Goal: Information Seeking & Learning: Learn about a topic

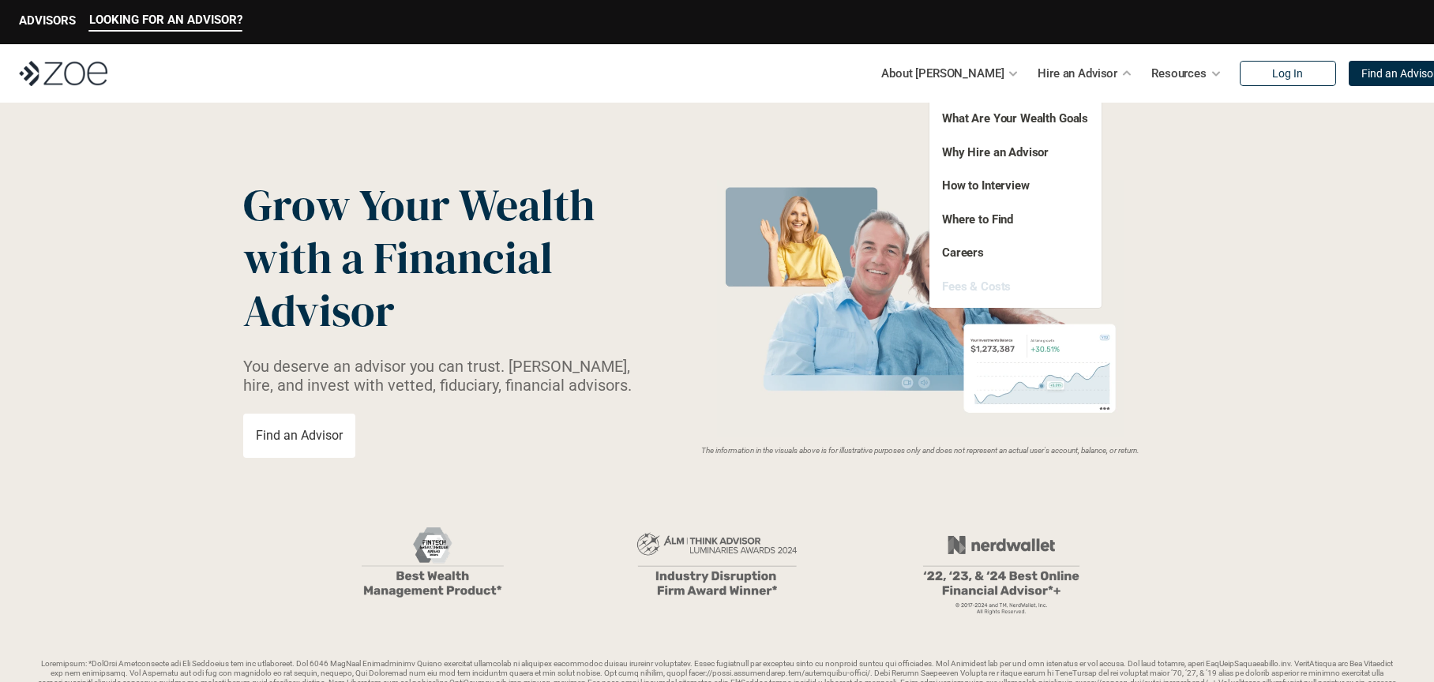
click at [974, 283] on link "Fees & Costs" at bounding box center [976, 286] width 69 height 14
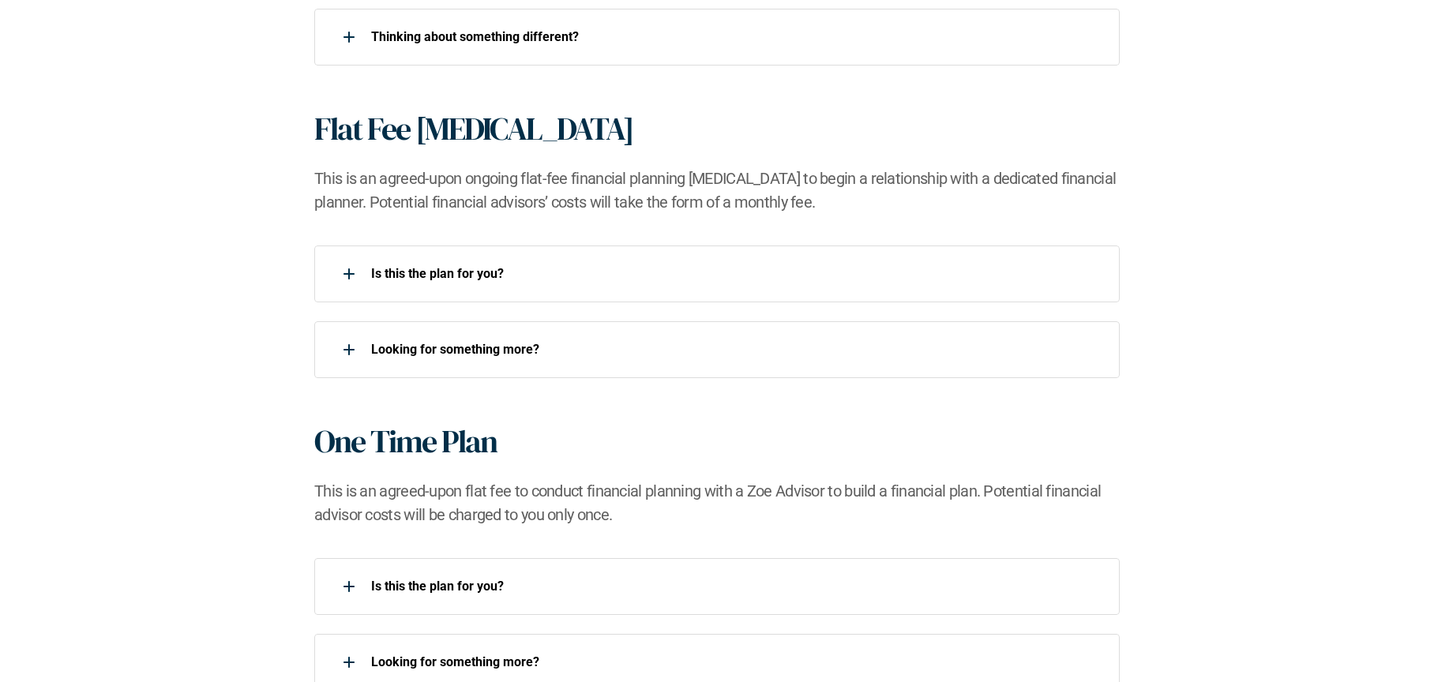
scroll to position [1342, 0]
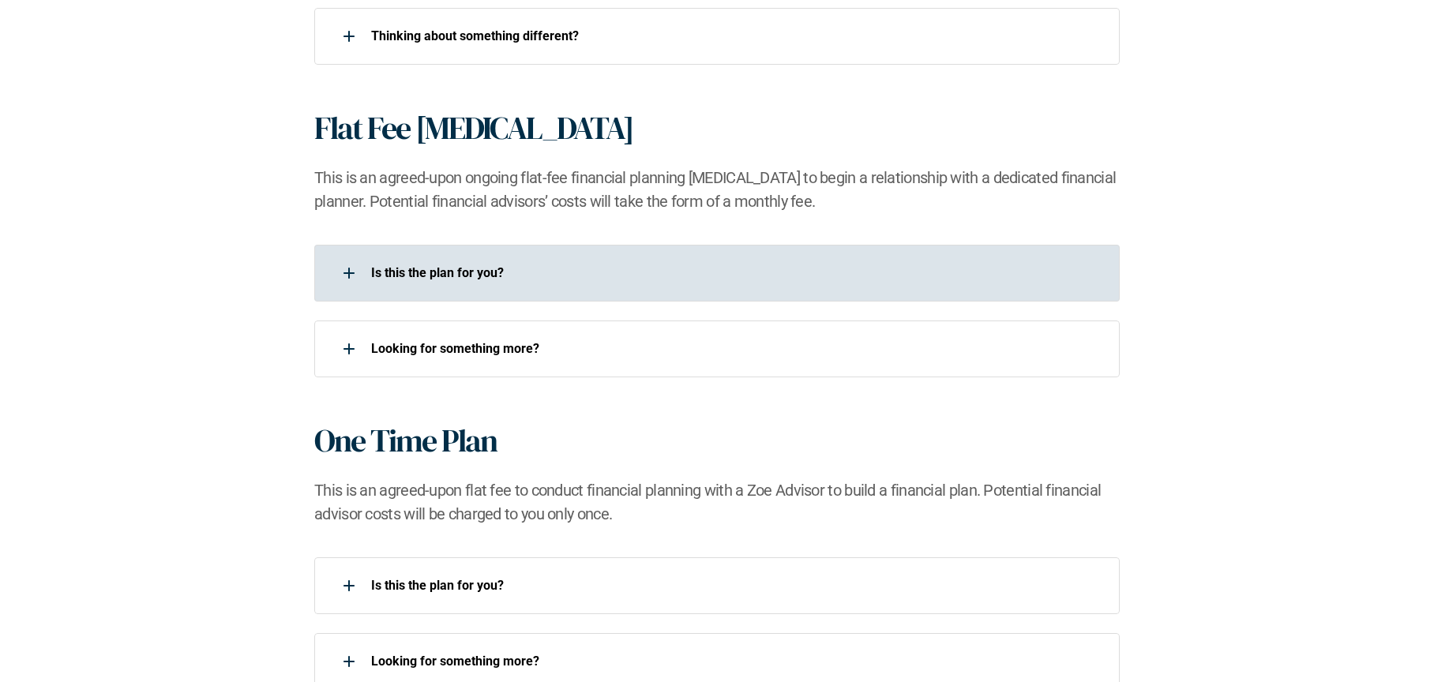
click at [448, 276] on p "Is this the plan for you?​" at bounding box center [735, 272] width 728 height 15
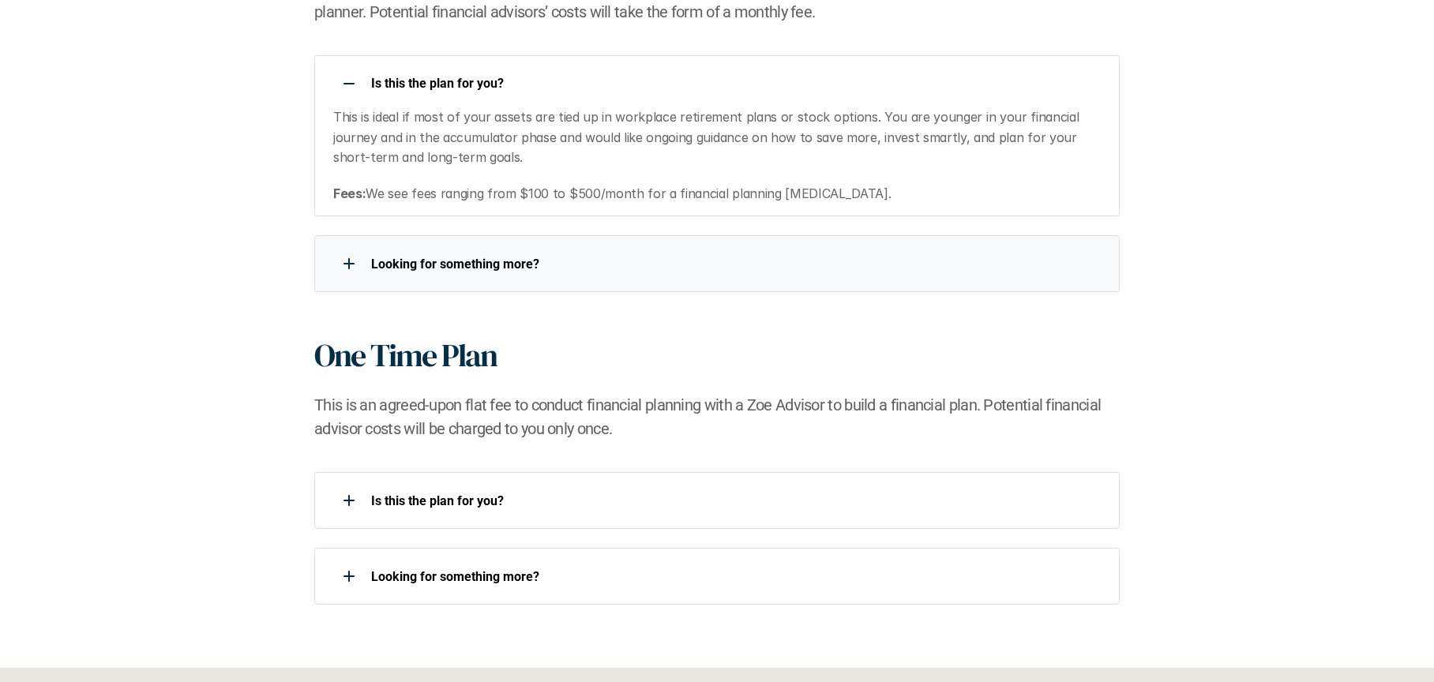
scroll to position [1658, 0]
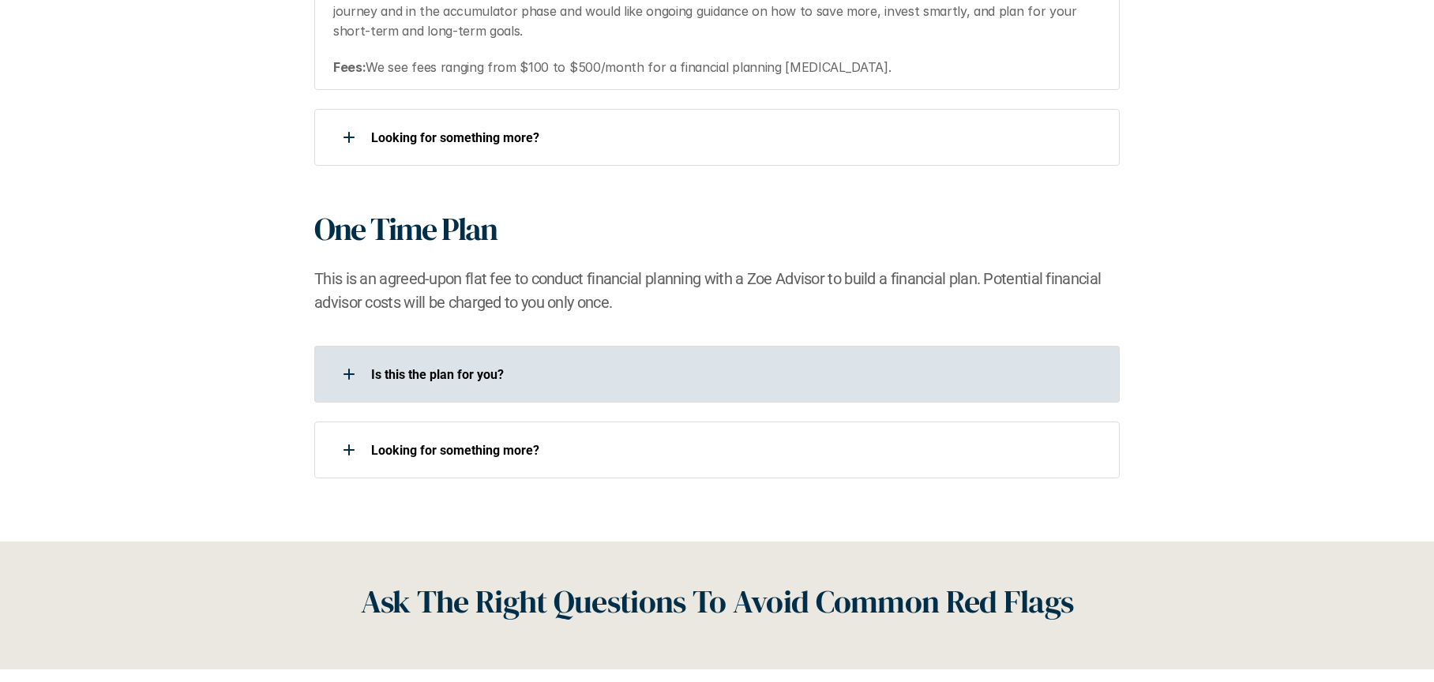
click at [489, 369] on p "Is this the plan for you?​" at bounding box center [735, 374] width 728 height 15
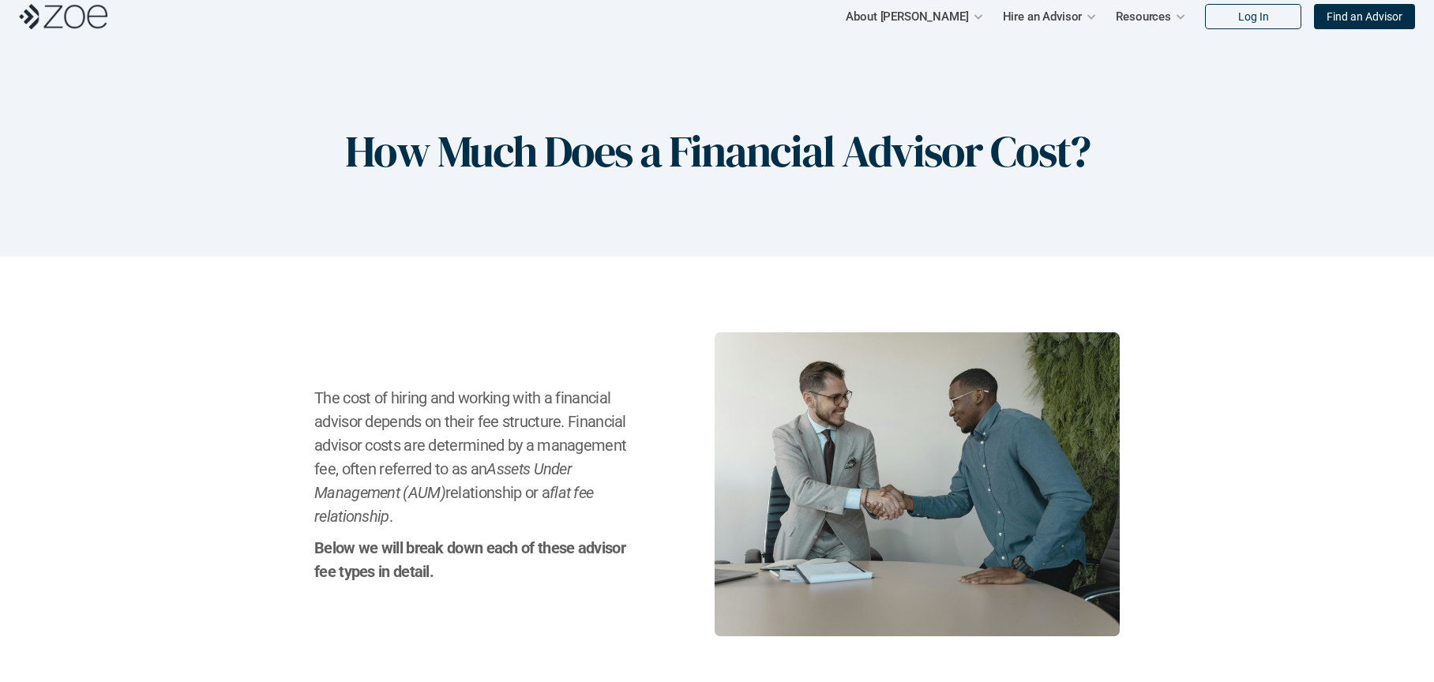
scroll to position [0, 0]
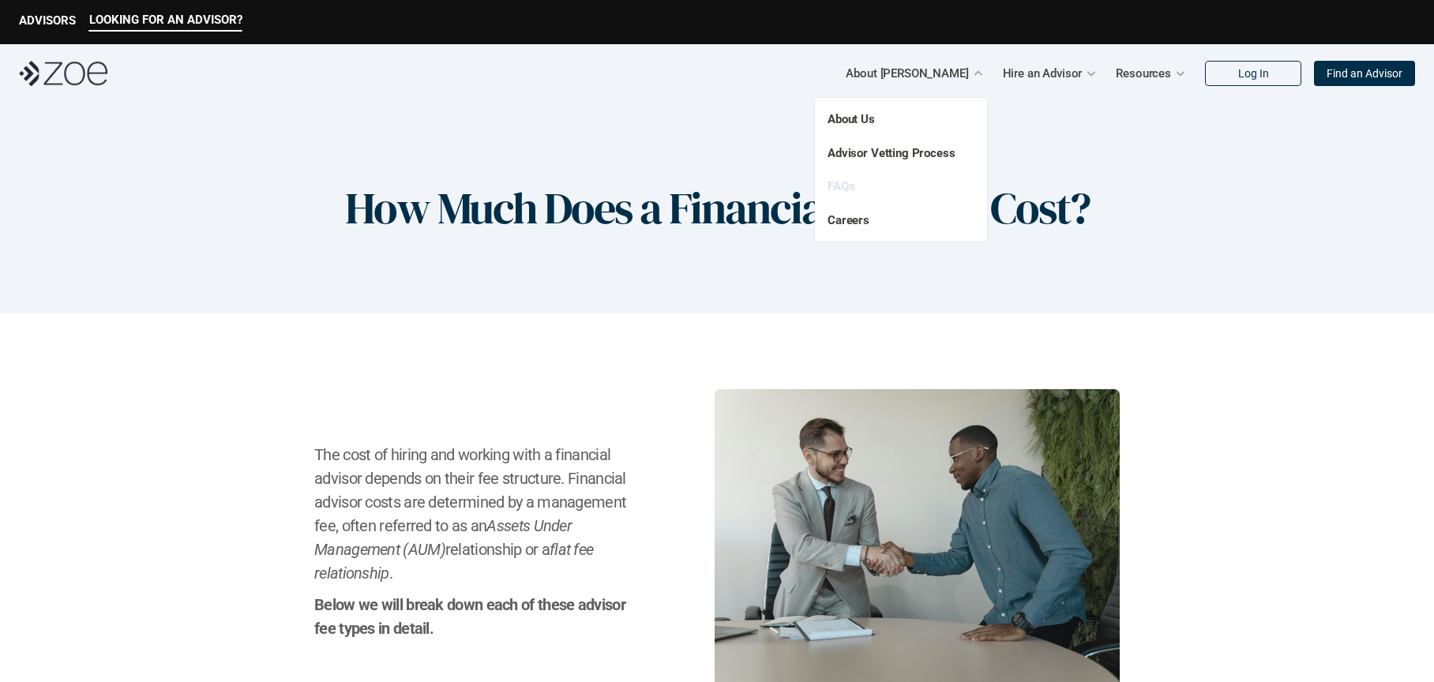
click at [843, 191] on link "FAQs" at bounding box center [840, 186] width 27 height 14
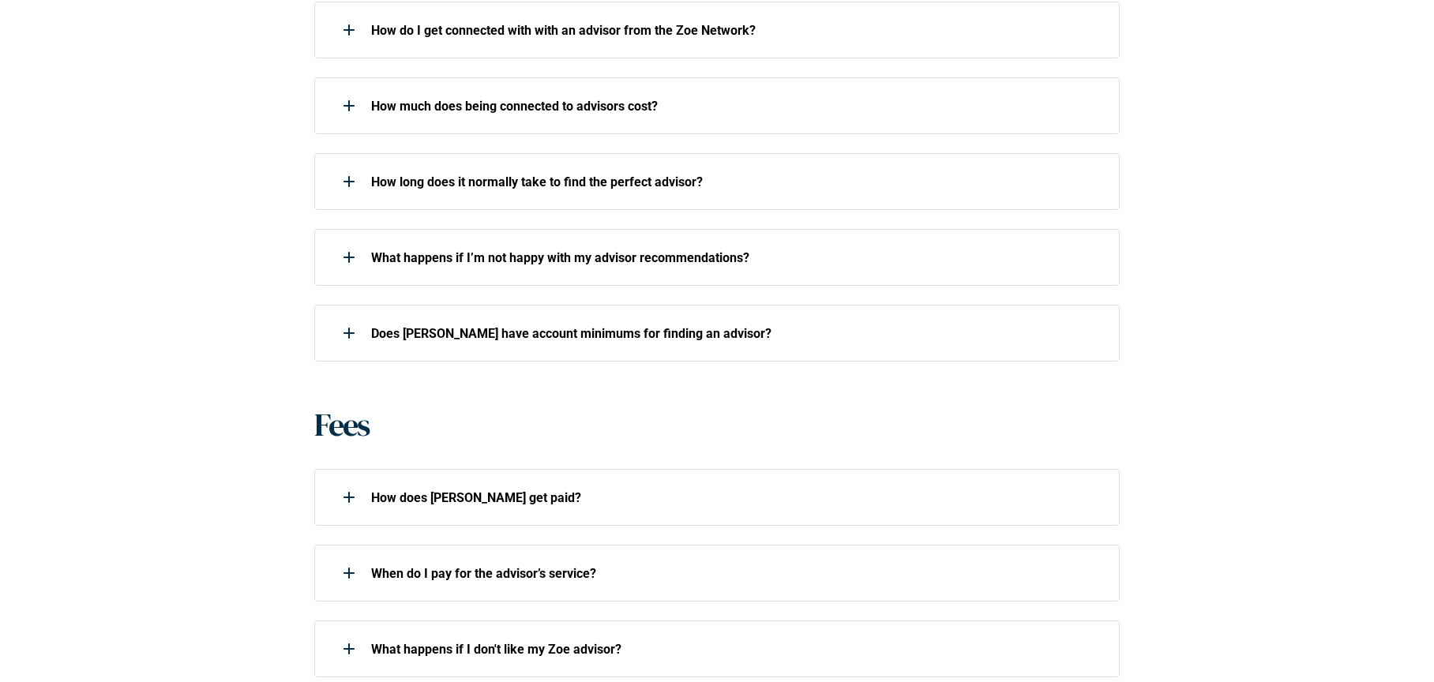
scroll to position [868, 0]
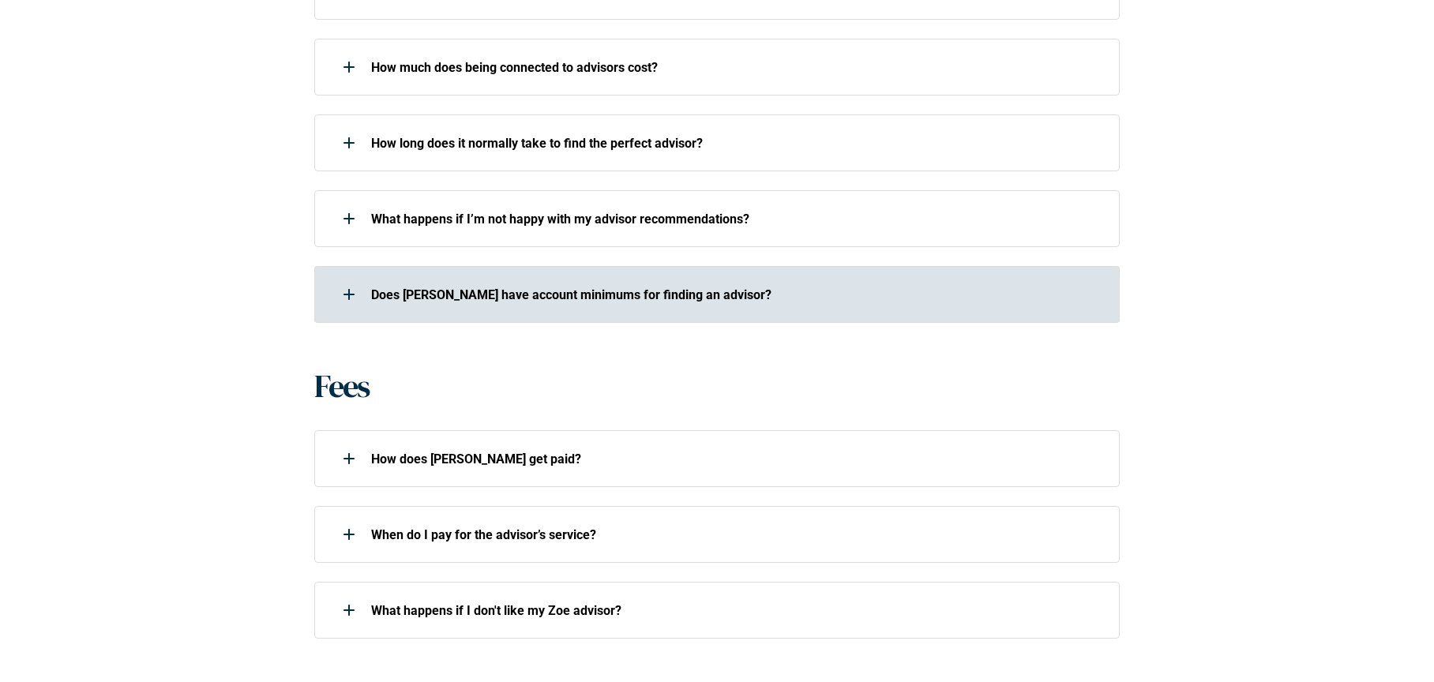
click at [629, 299] on p "Does [PERSON_NAME] have account minimums for finding an advisor?" at bounding box center [735, 294] width 728 height 15
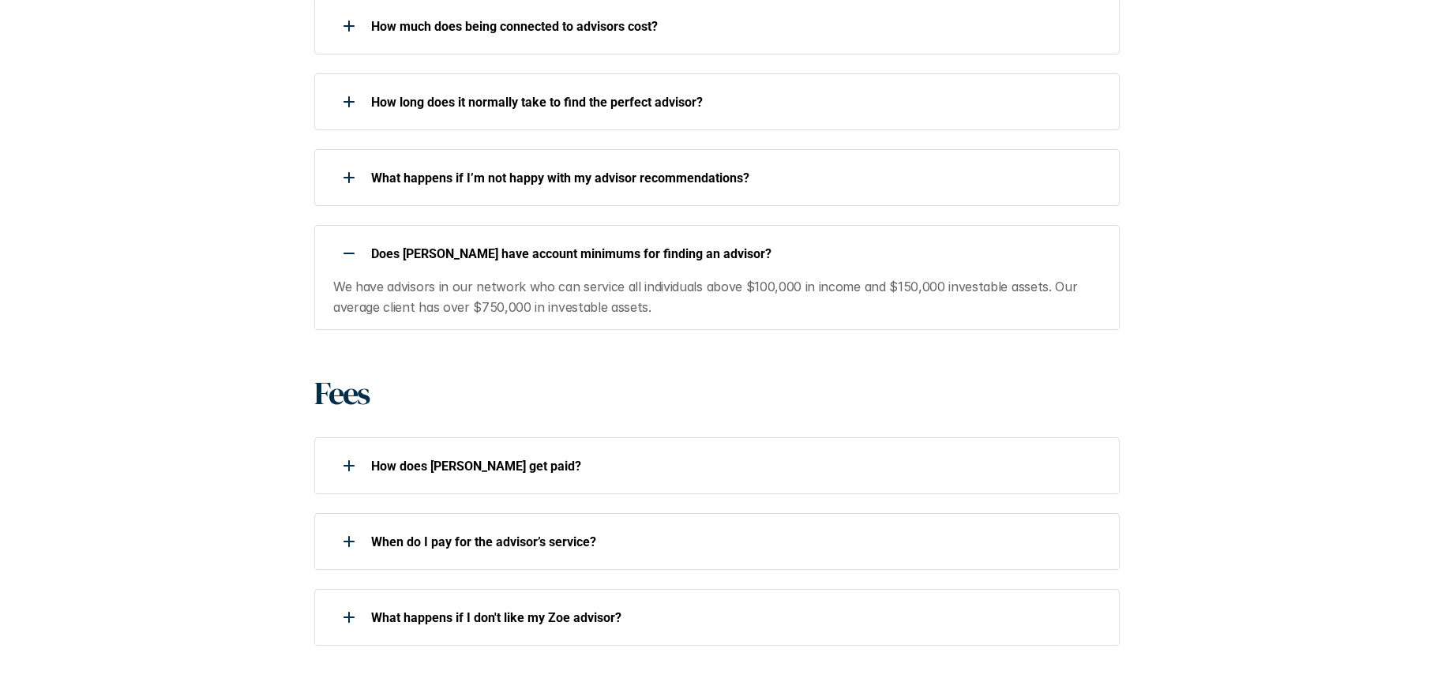
scroll to position [947, 0]
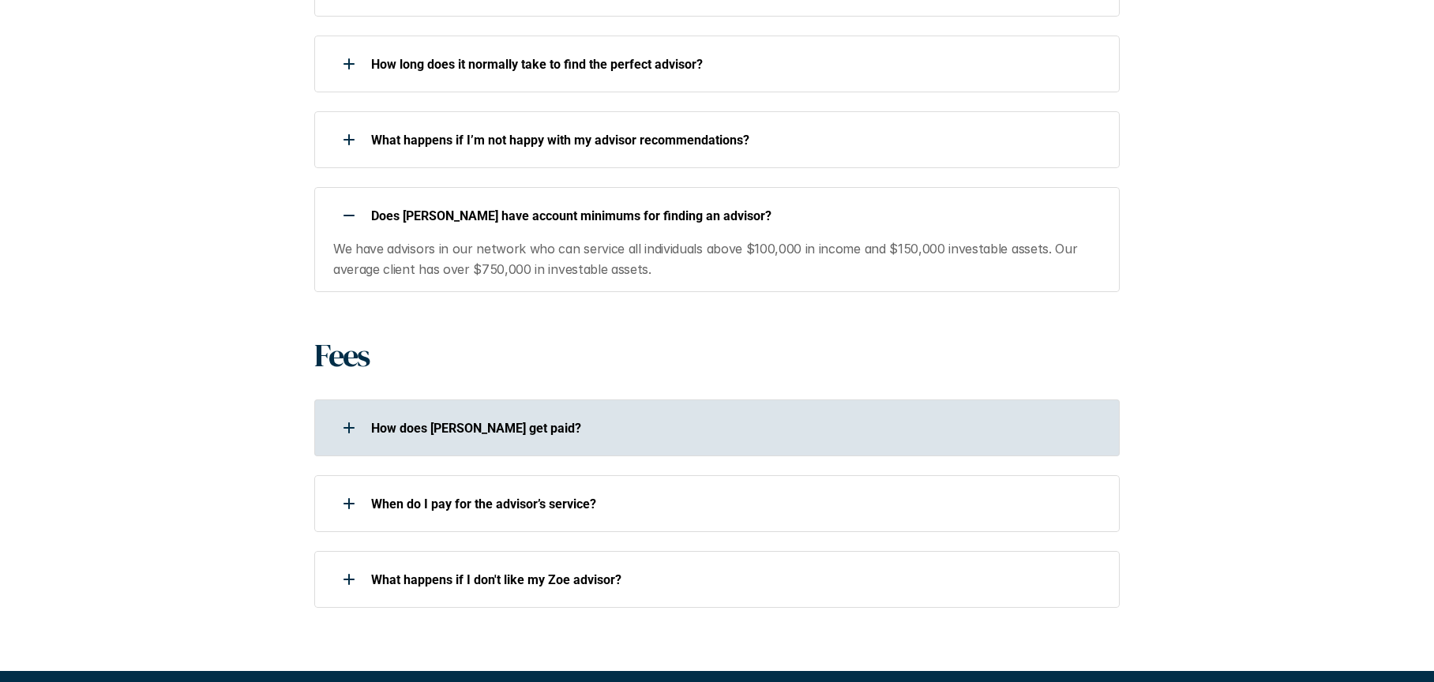
click at [529, 422] on p "How does [PERSON_NAME] get paid?" at bounding box center [735, 428] width 728 height 15
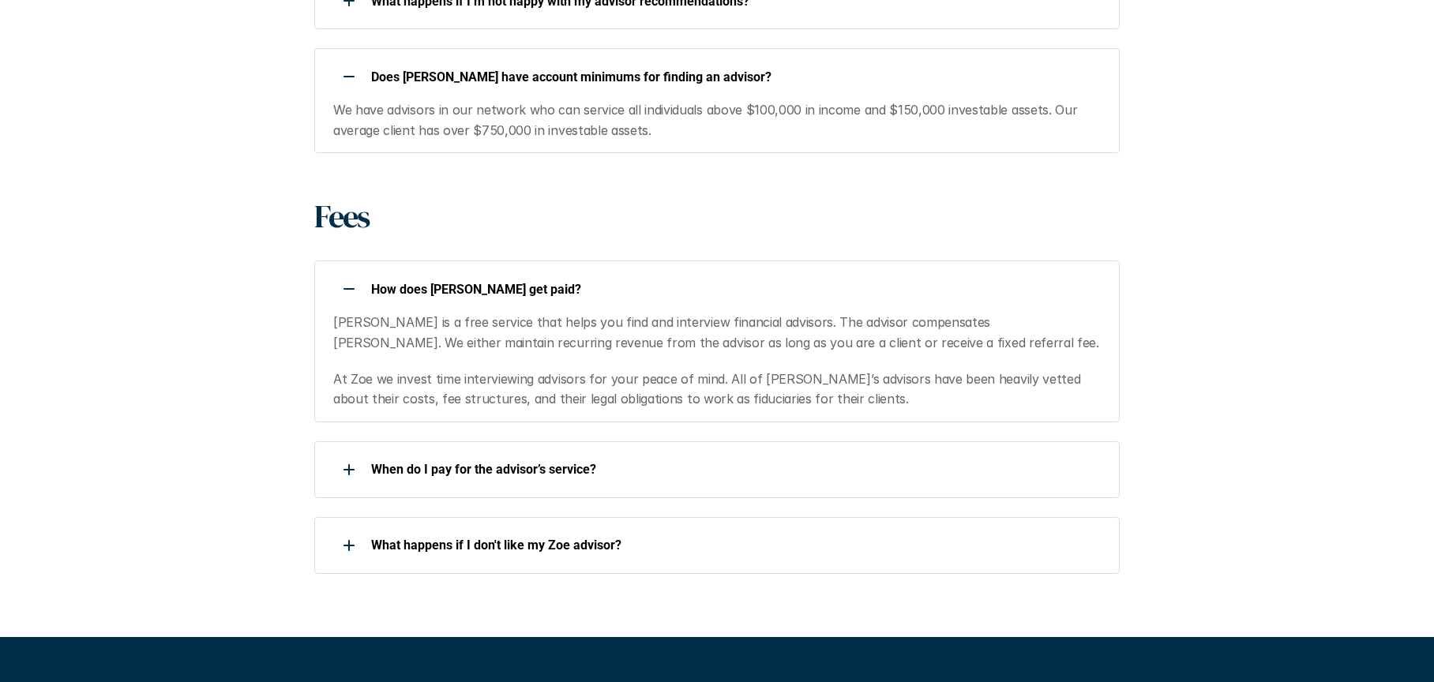
scroll to position [1105, 0]
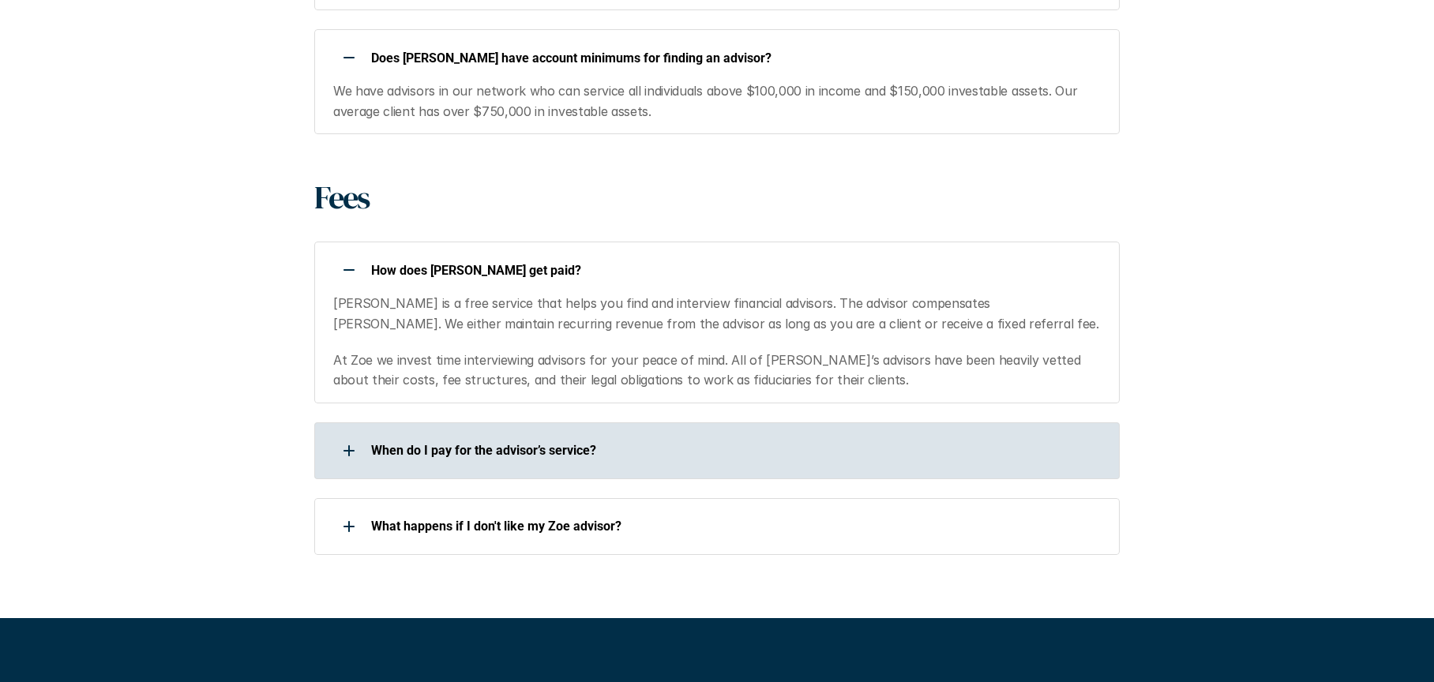
click at [609, 445] on p "When do I pay for the advisor’s service?" at bounding box center [735, 450] width 728 height 15
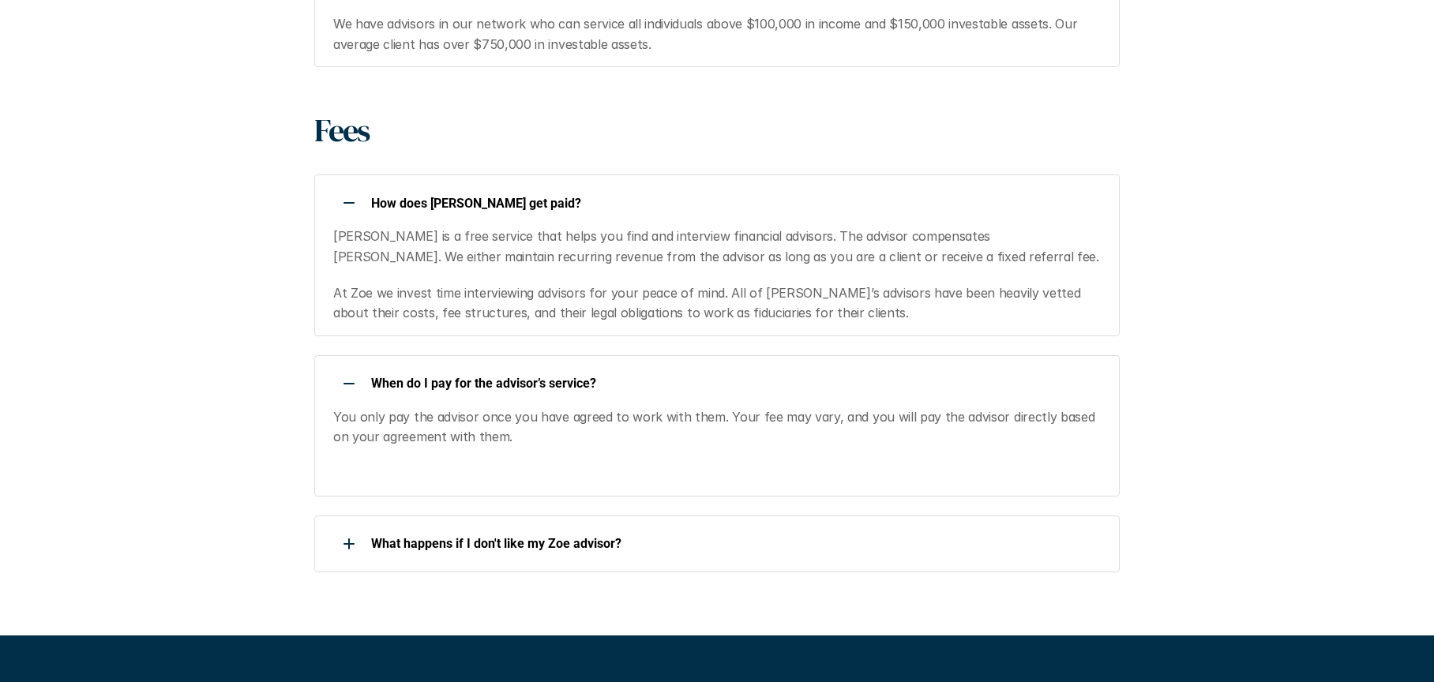
scroll to position [1263, 0]
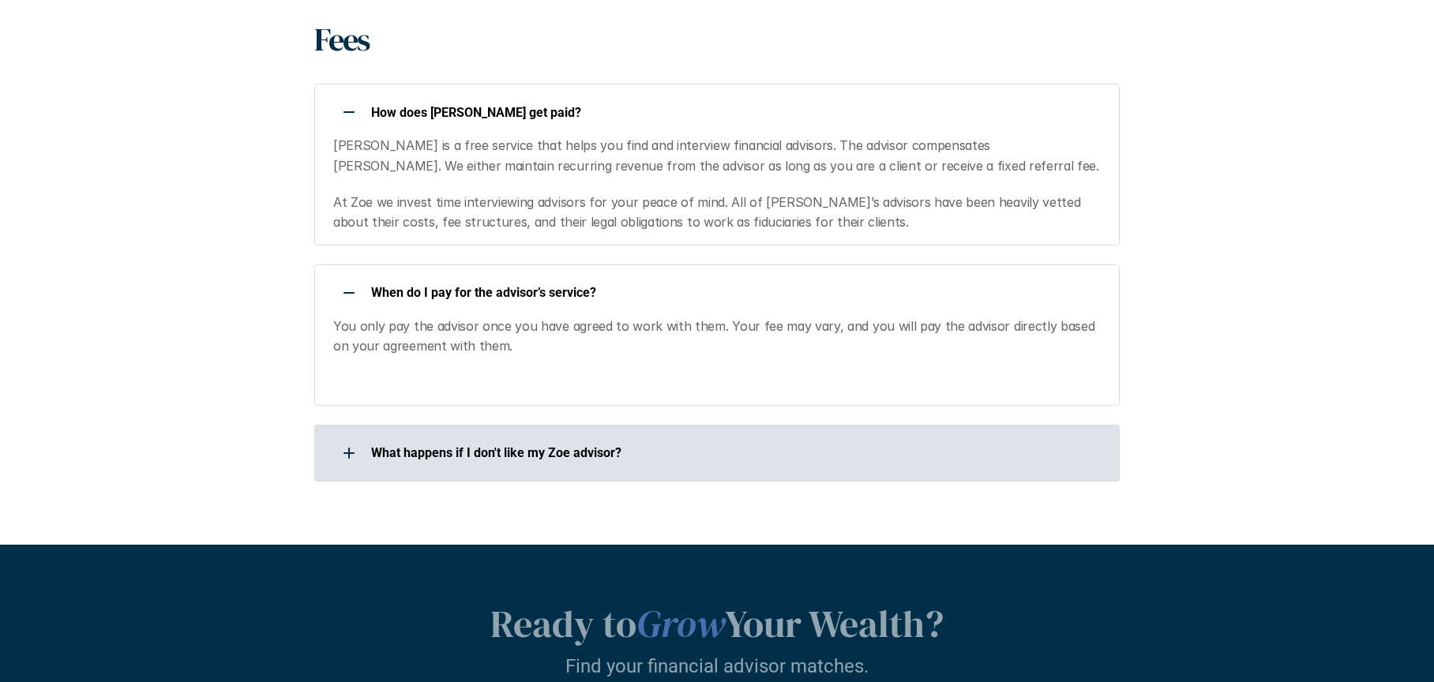
click at [605, 446] on p "What happens if I don't like my Zoe advisor?" at bounding box center [735, 452] width 728 height 15
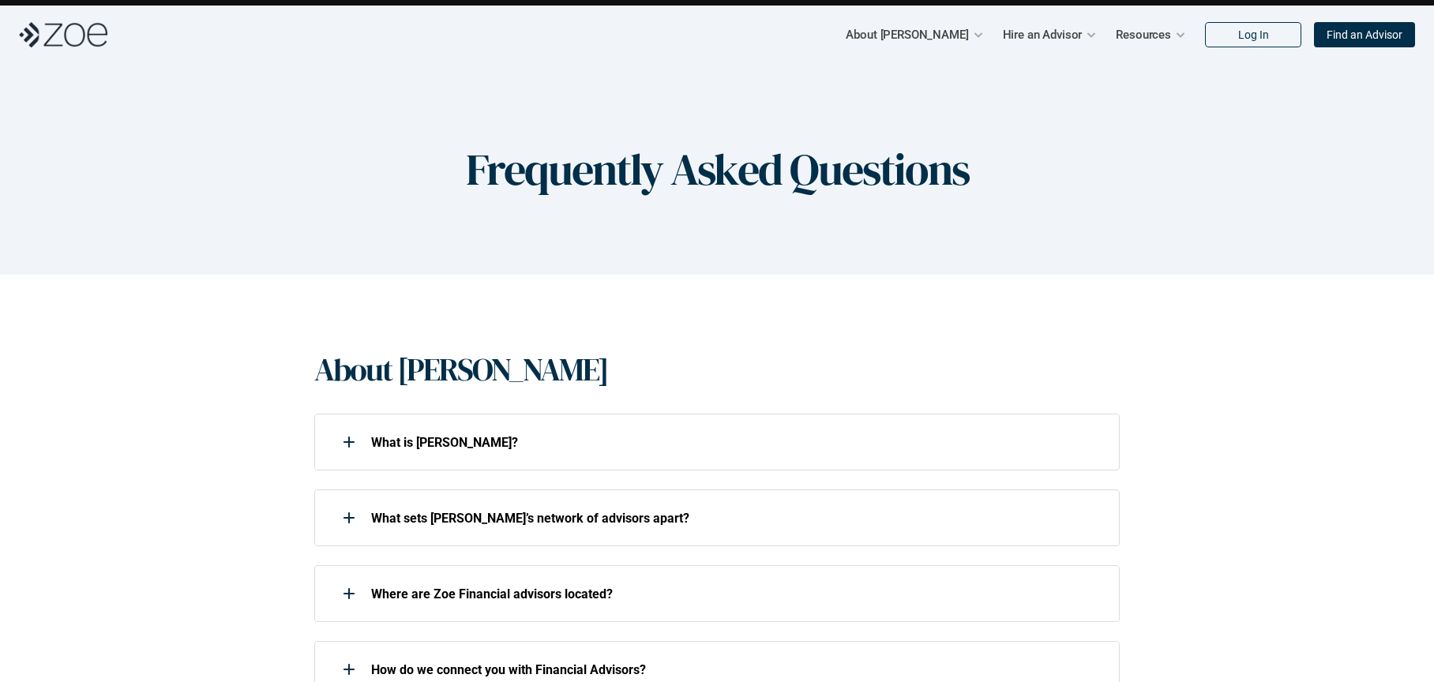
scroll to position [0, 0]
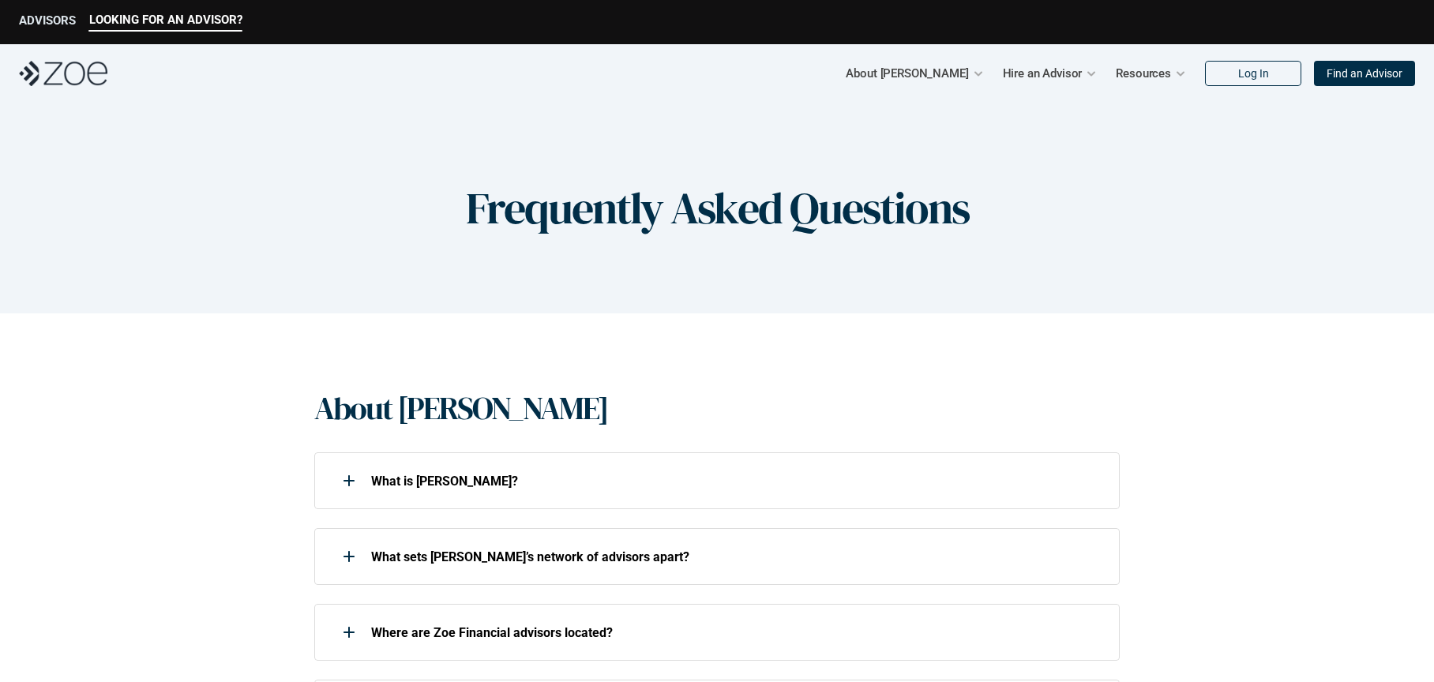
click at [57, 20] on p "ADVISORS" at bounding box center [47, 20] width 57 height 14
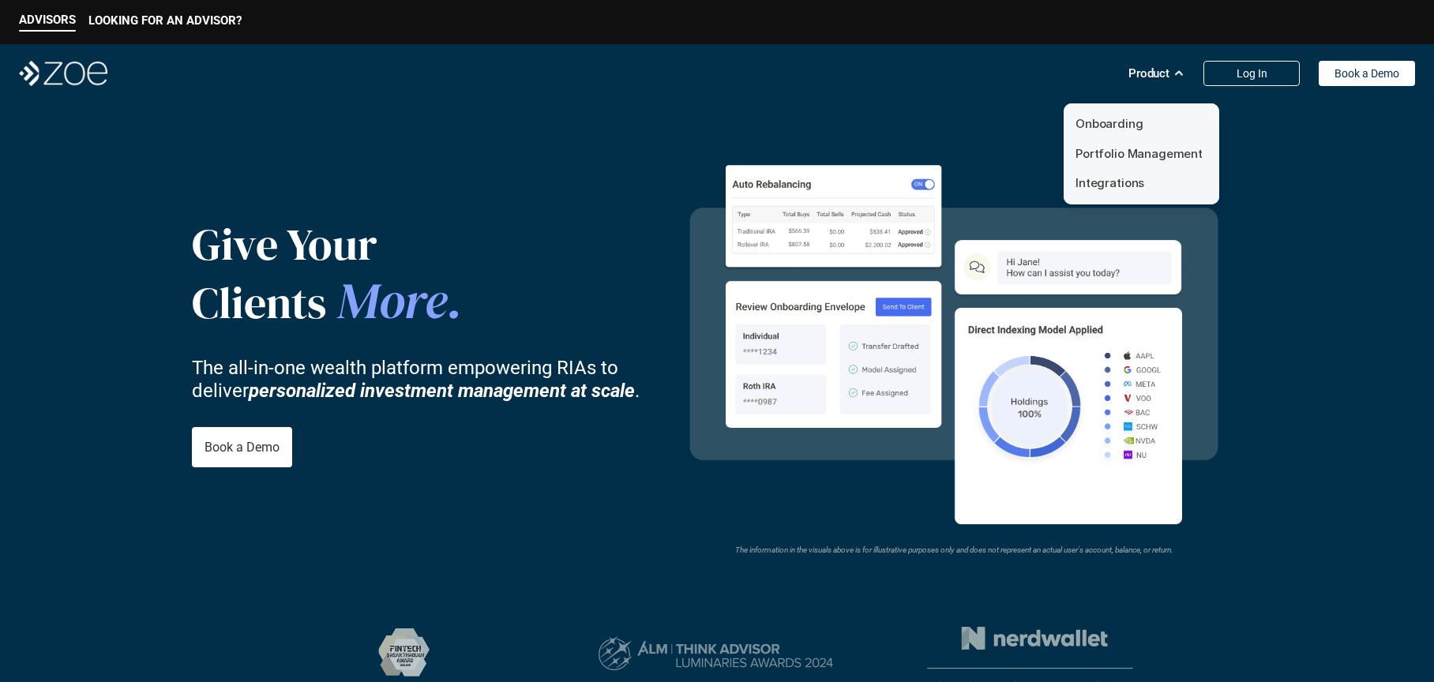
click at [1162, 77] on p "Product" at bounding box center [1148, 74] width 41 height 24
click at [1130, 150] on link "Portfolio Management" at bounding box center [1138, 153] width 127 height 15
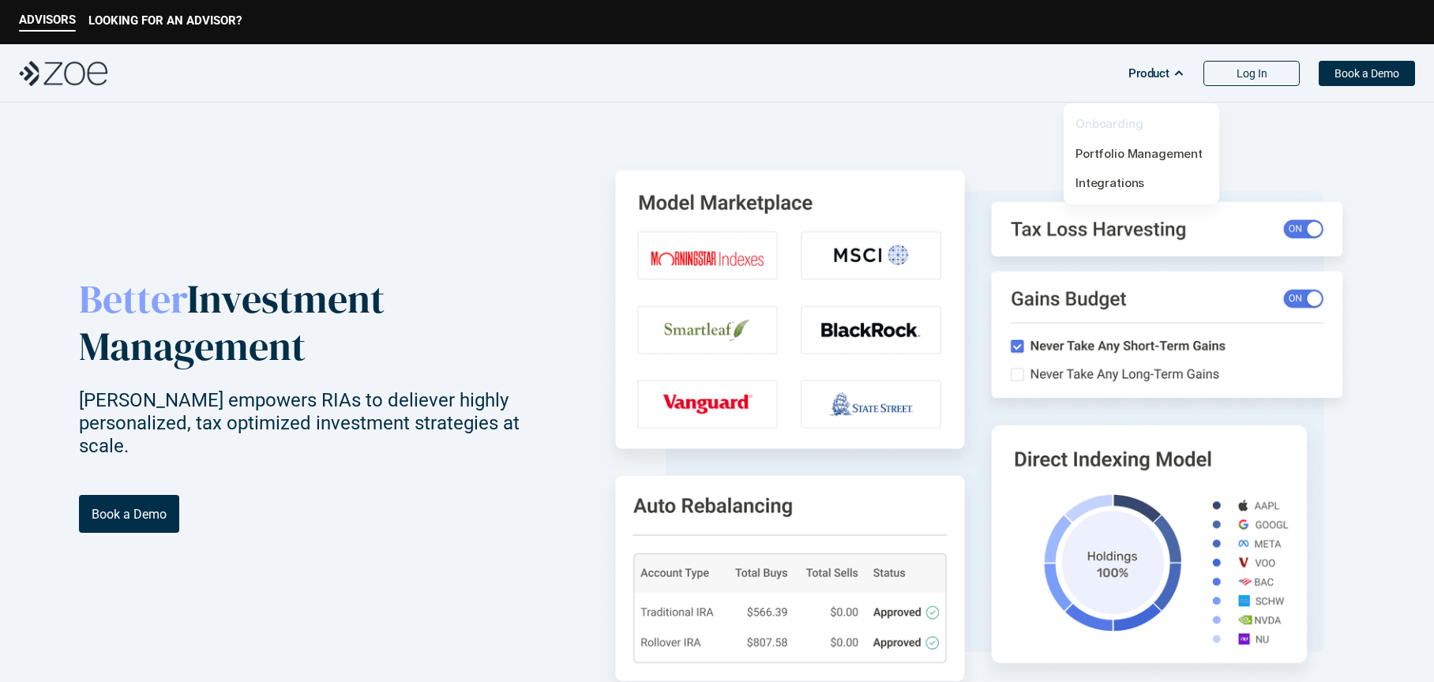
click at [1126, 118] on link "Onboarding" at bounding box center [1109, 123] width 68 height 15
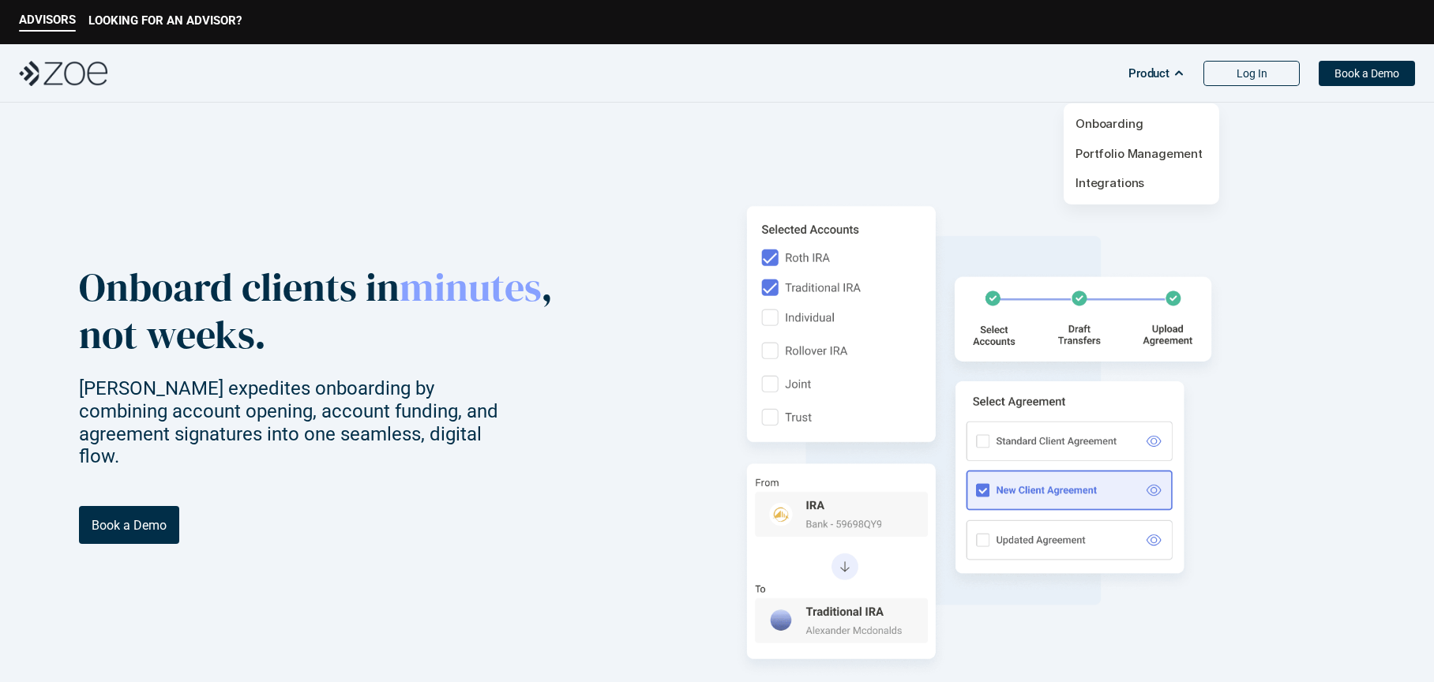
click at [1168, 73] on p "Product" at bounding box center [1148, 74] width 41 height 24
click at [1317, 358] on div "The information in the visuals above is for illustrative purposes only and does…" at bounding box center [979, 443] width 752 height 509
click at [1361, 77] on p "Book a Demo" at bounding box center [1366, 73] width 65 height 13
